Goal: Check status: Check status

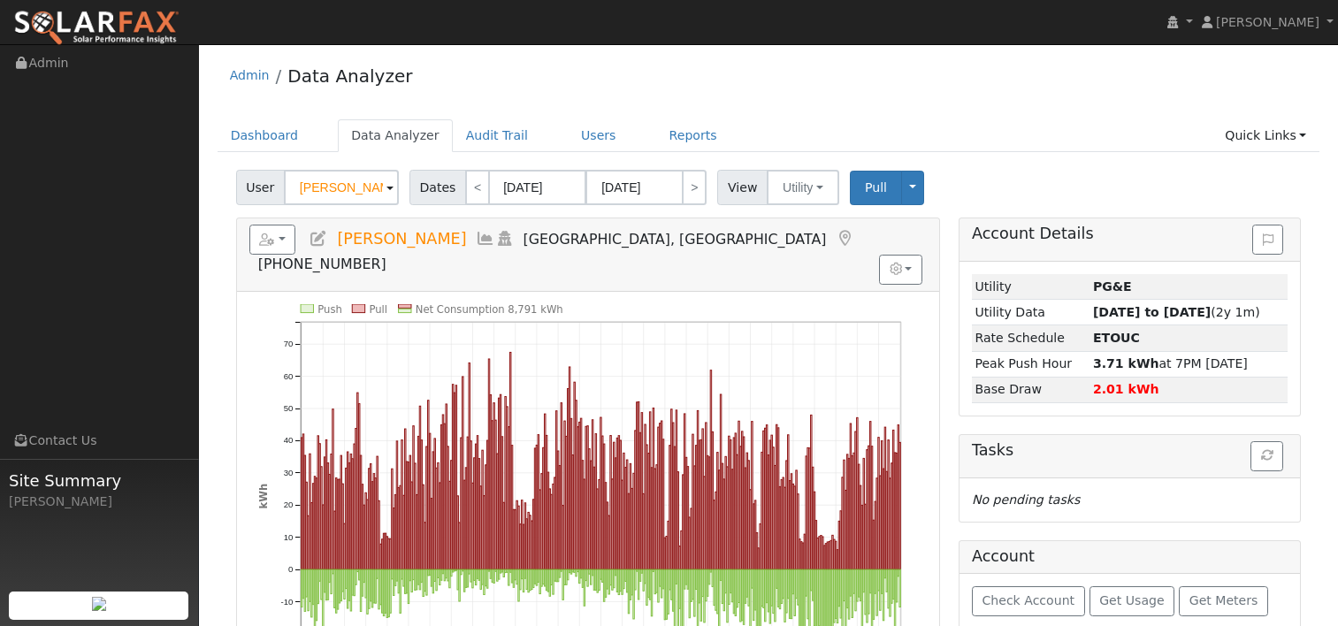
scroll to position [88, 0]
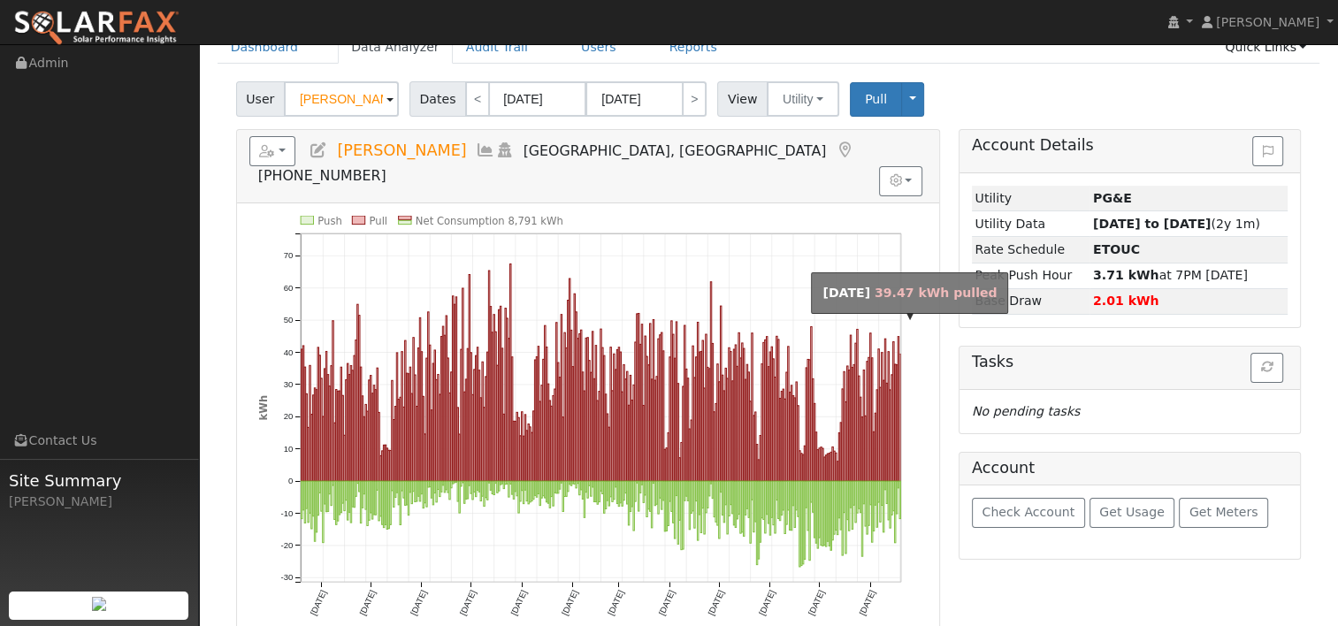
click at [900, 416] on rect "onclick=""" at bounding box center [900, 417] width 1 height 127
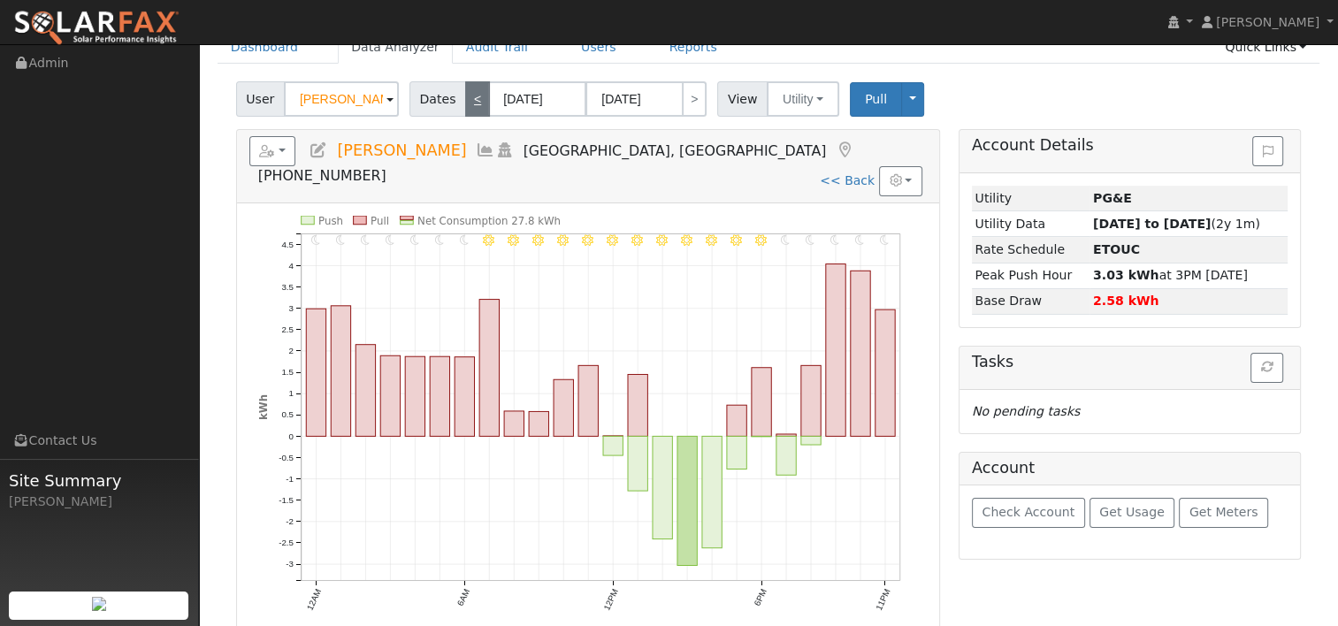
click at [474, 104] on link "<" at bounding box center [477, 98] width 25 height 35
type input "[DATE]"
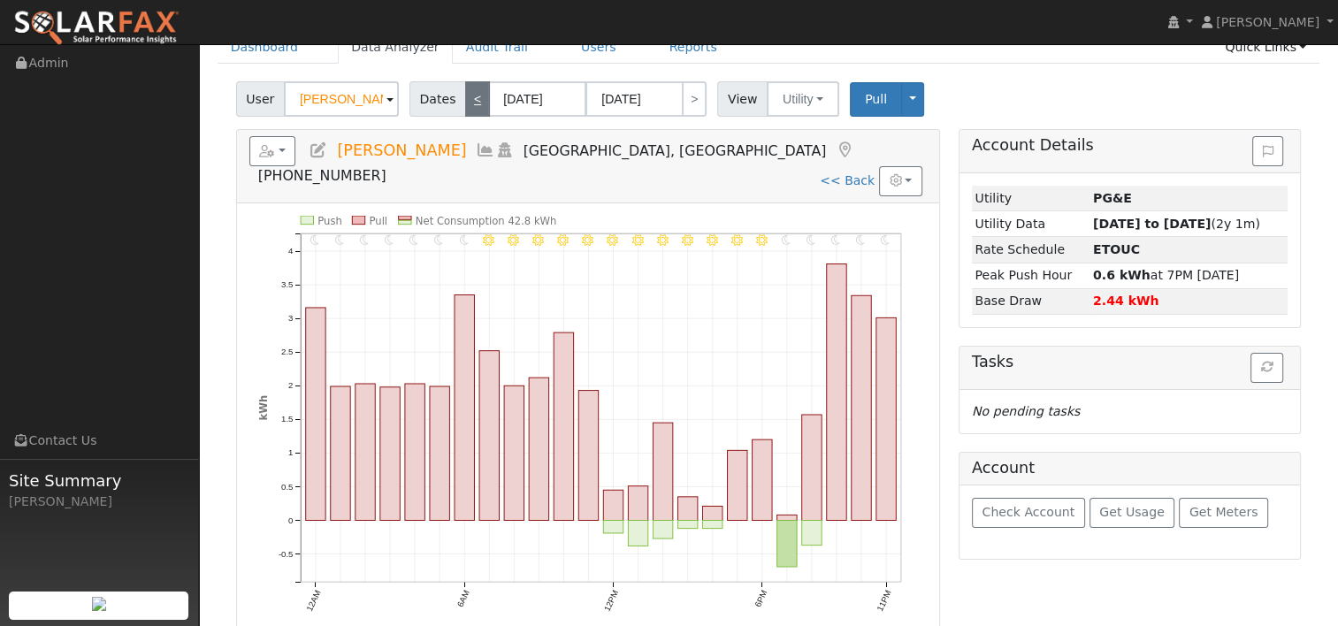
scroll to position [0, 0]
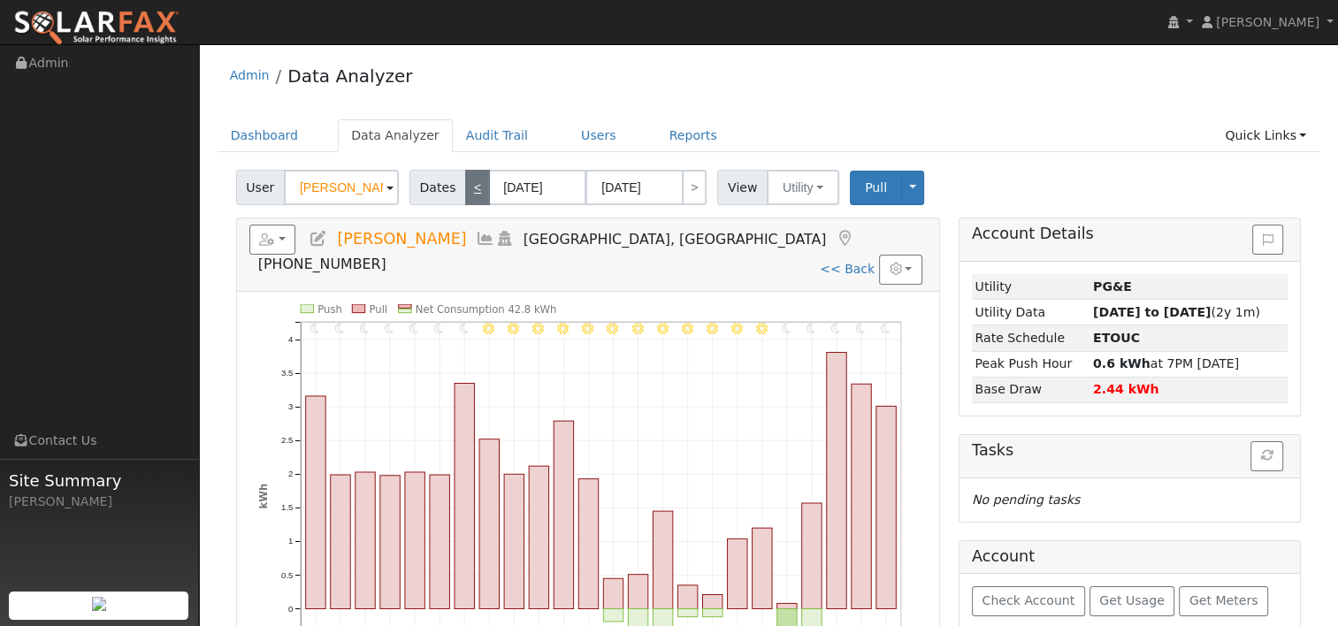
click at [472, 193] on link "<" at bounding box center [477, 187] width 25 height 35
type input "[DATE]"
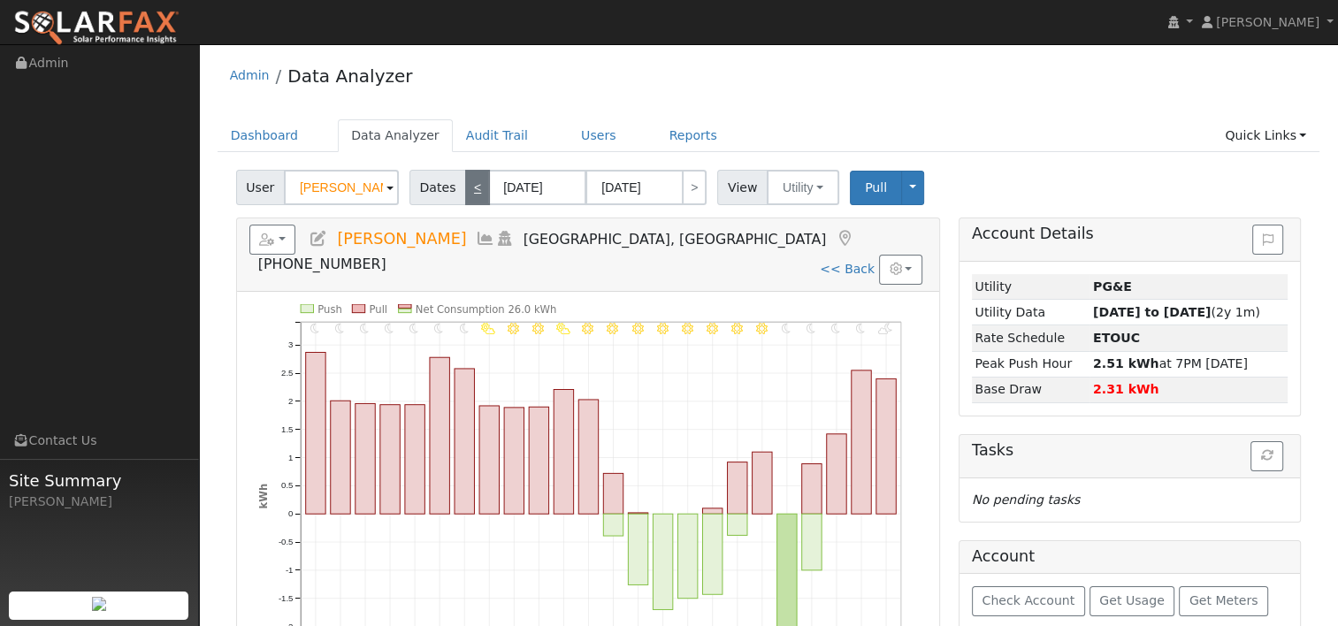
click at [472, 193] on link "<" at bounding box center [477, 187] width 25 height 35
type input "[DATE]"
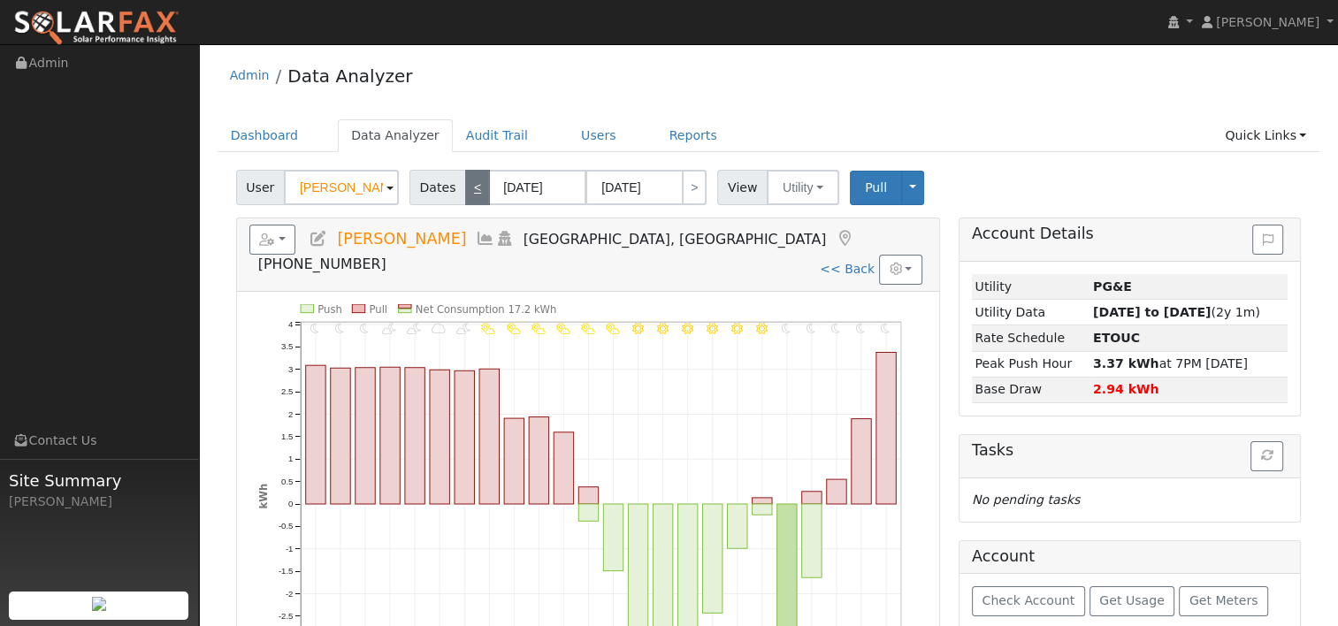
click at [471, 186] on link "<" at bounding box center [477, 187] width 25 height 35
type input "[DATE]"
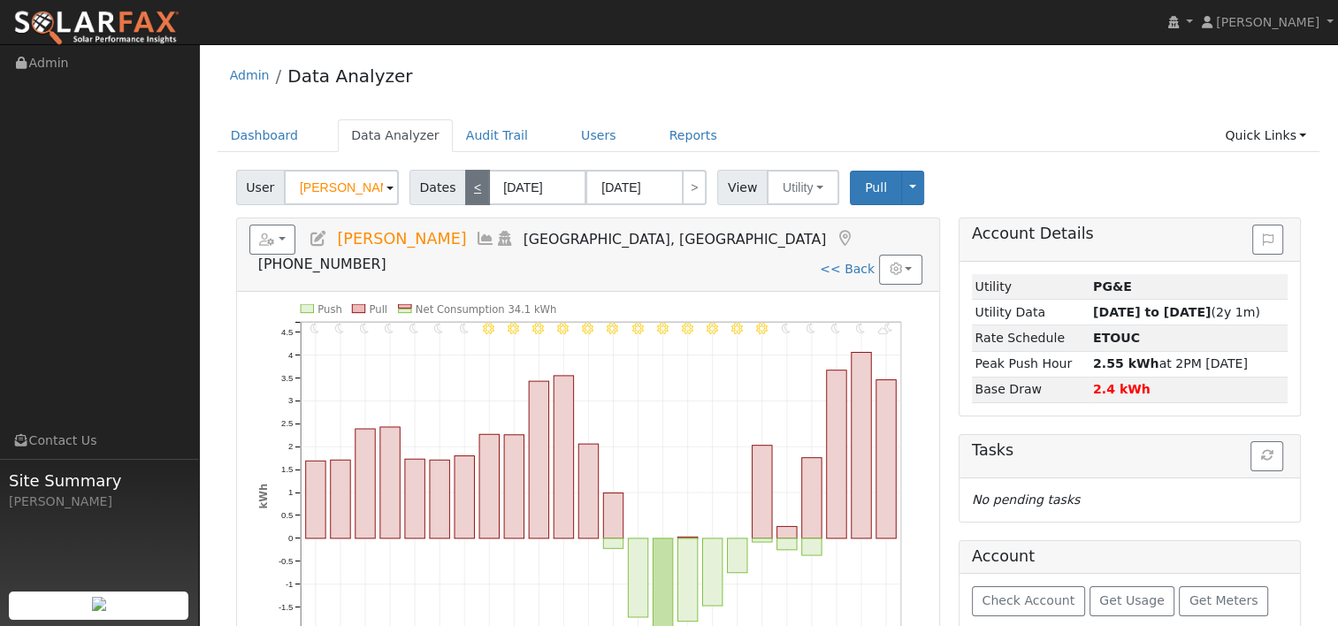
click at [471, 186] on link "<" at bounding box center [477, 187] width 25 height 35
type input "[DATE]"
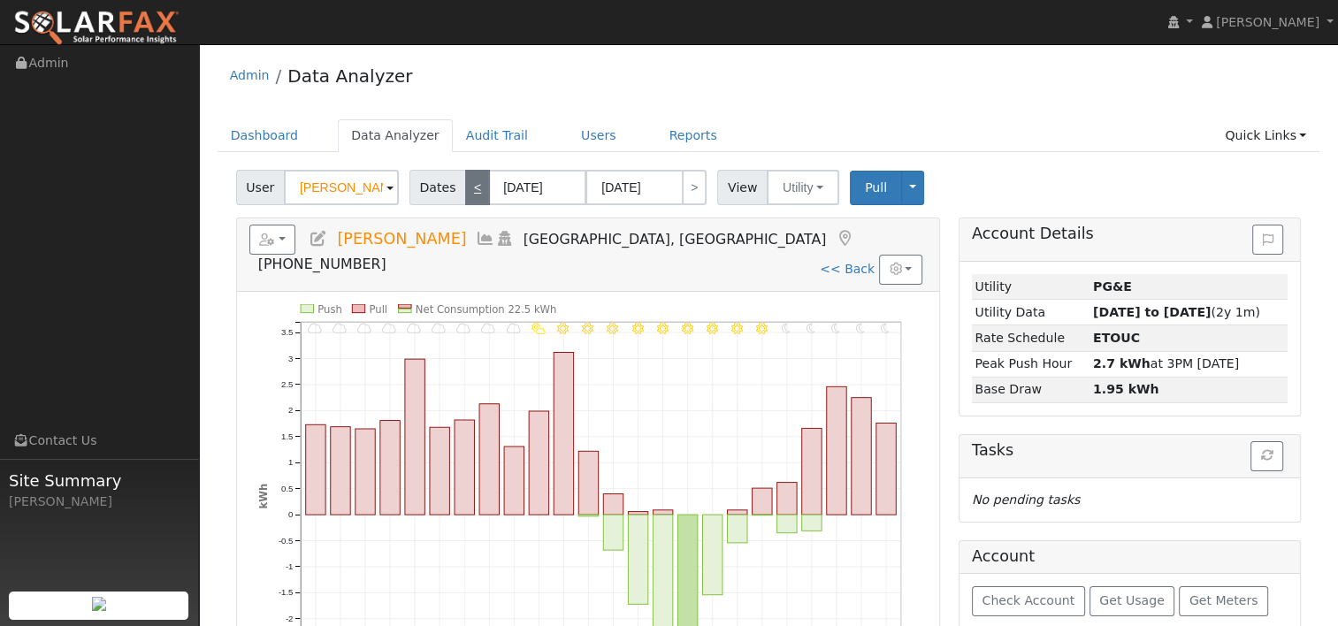
click at [471, 186] on link "<" at bounding box center [477, 187] width 25 height 35
type input "[DATE]"
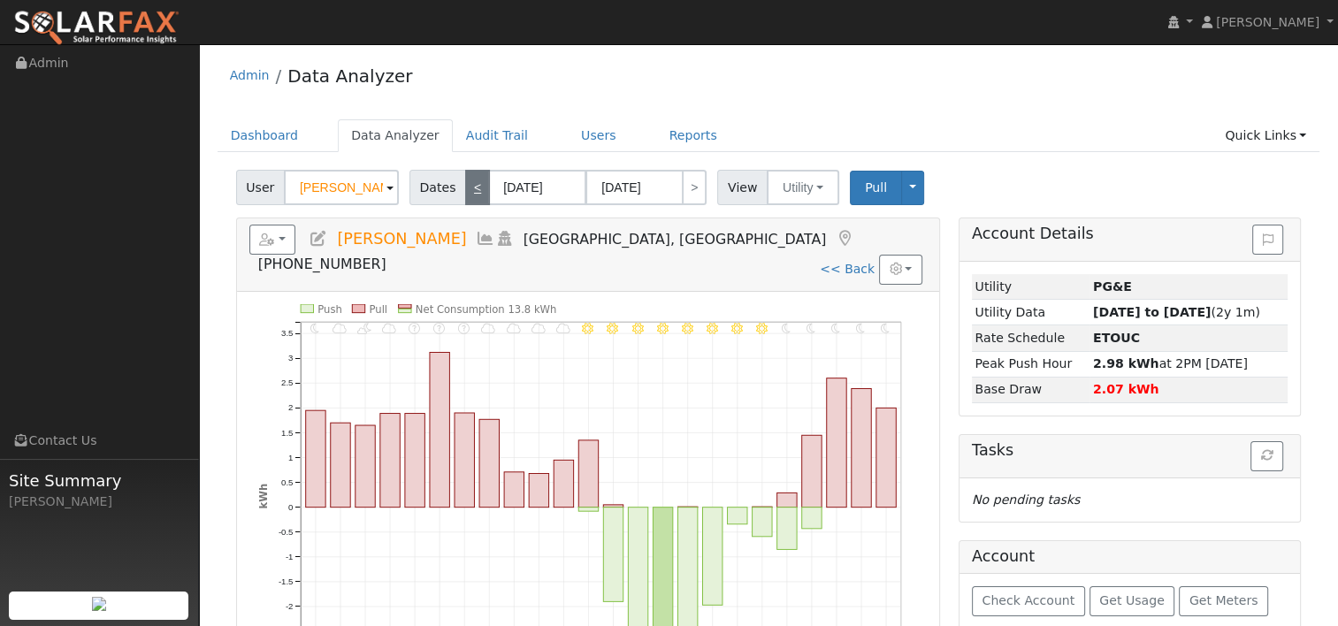
click at [471, 186] on link "<" at bounding box center [477, 187] width 25 height 35
type input "[DATE]"
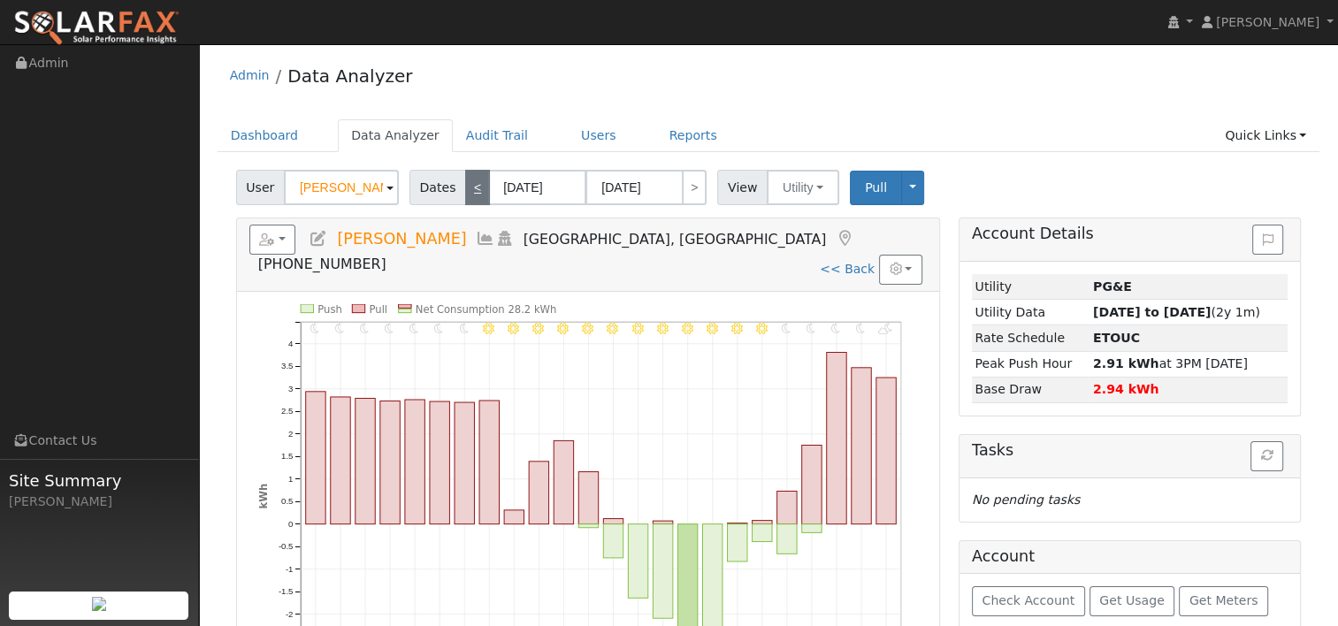
click at [471, 186] on link "<" at bounding box center [477, 187] width 25 height 35
type input "[DATE]"
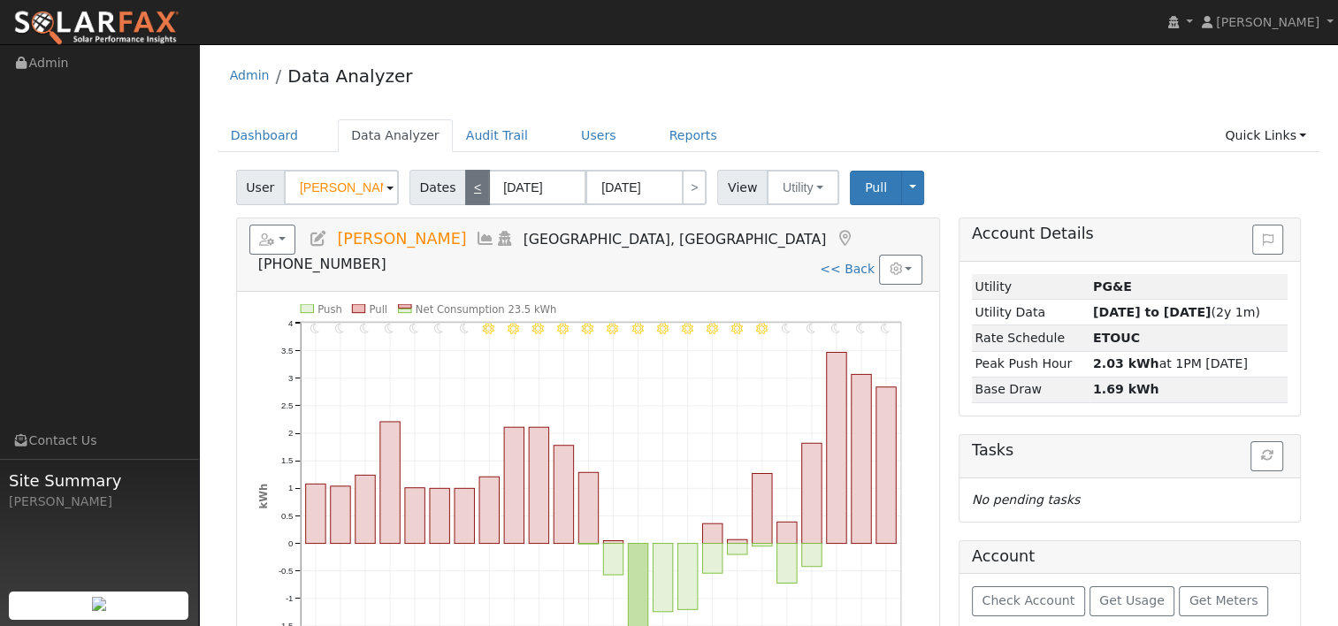
click at [471, 186] on link "<" at bounding box center [477, 187] width 25 height 35
type input "[DATE]"
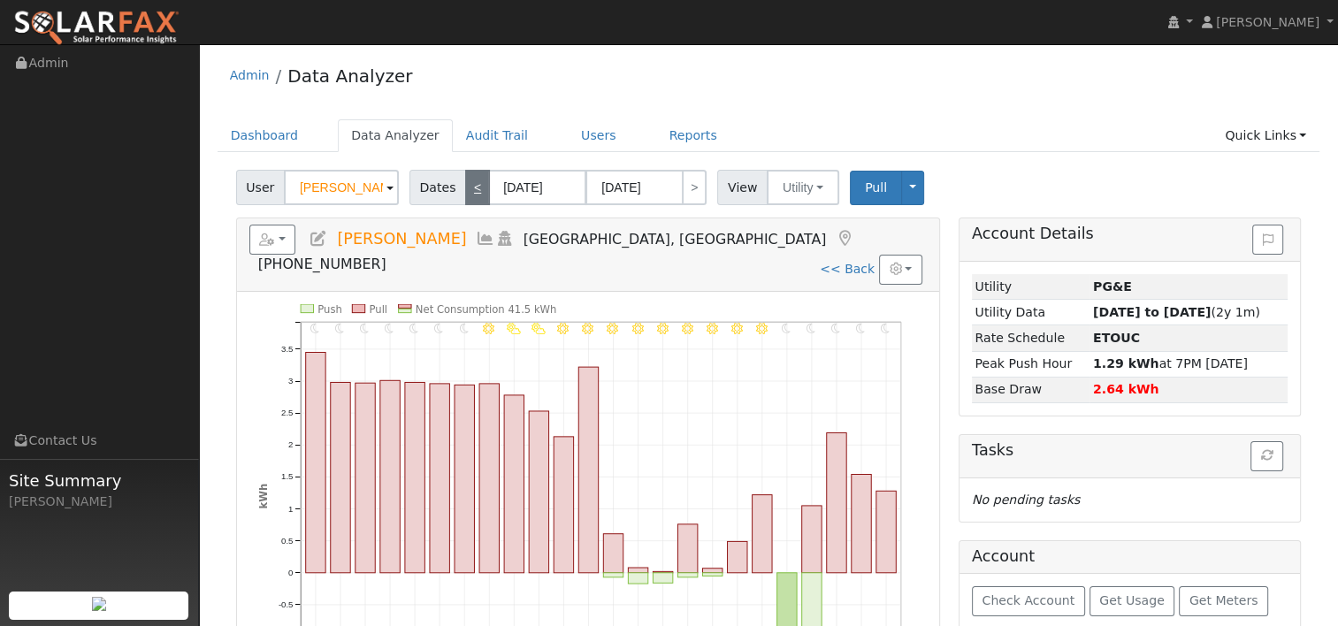
click at [473, 199] on link "<" at bounding box center [477, 187] width 25 height 35
type input "[DATE]"
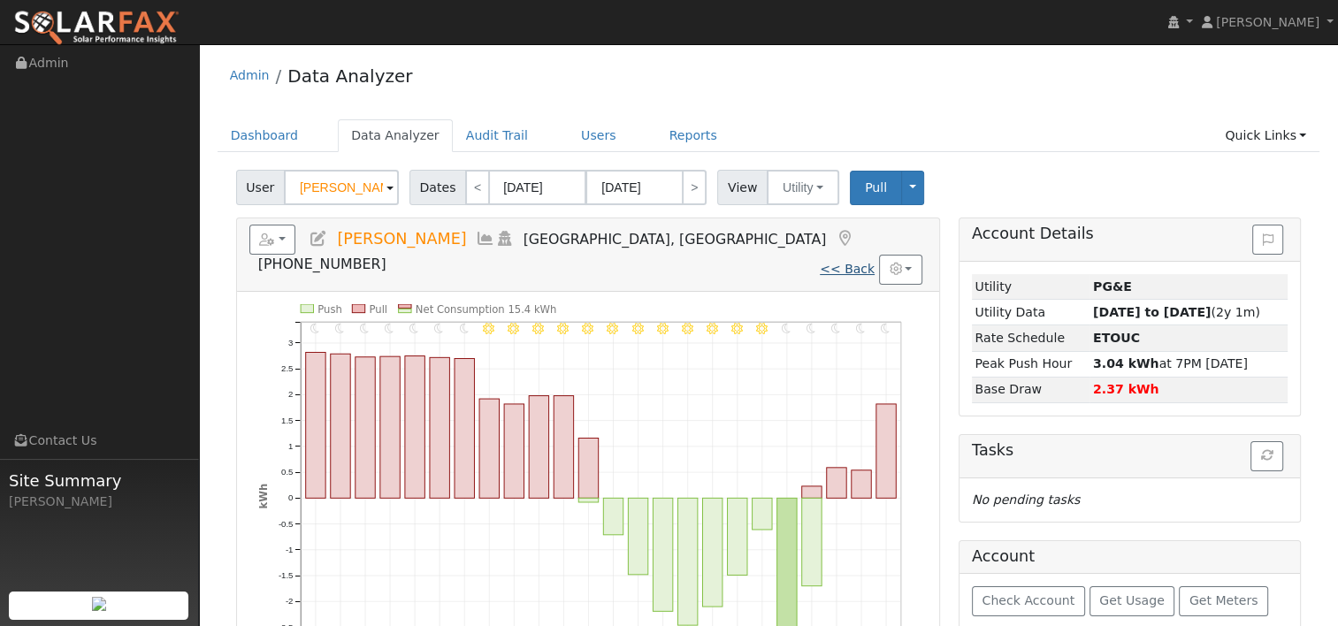
click at [846, 262] on link "<< Back" at bounding box center [847, 269] width 55 height 14
type input "[DATE]"
